Goal: Check status

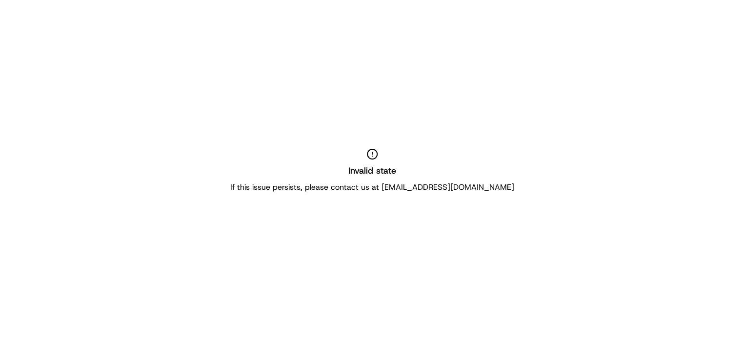
click at [433, 171] on div "Invalid state If this issue persists, please contact us at support@usenash.com" at bounding box center [372, 170] width 744 height 341
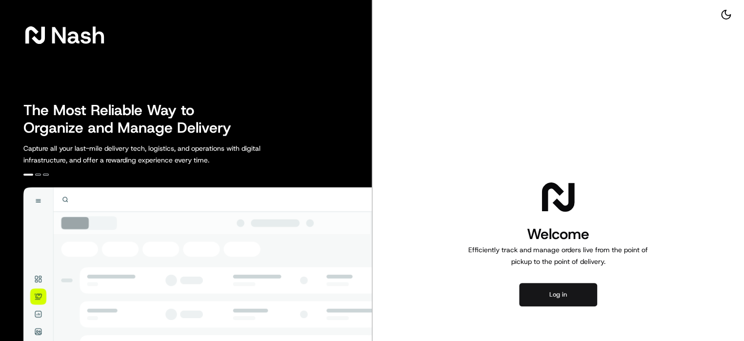
click at [544, 297] on button "Log in" at bounding box center [558, 294] width 78 height 23
